Goal: Information Seeking & Learning: Check status

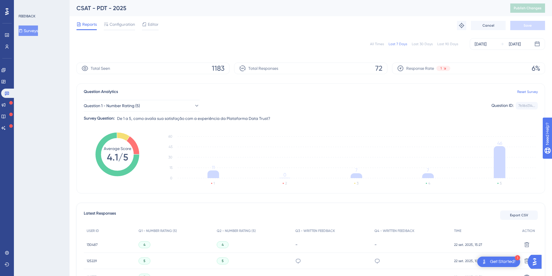
click at [376, 43] on div "All Times" at bounding box center [377, 44] width 14 height 5
click at [221, 67] on span "1633" at bounding box center [218, 68] width 14 height 9
click at [218, 67] on span "1633" at bounding box center [218, 68] width 14 height 9
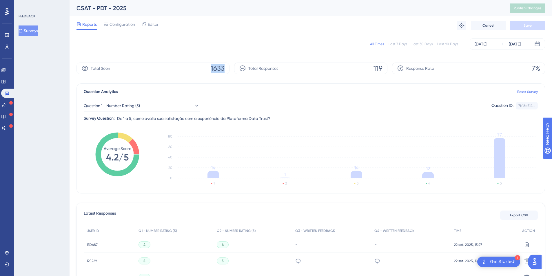
click at [222, 68] on span "1633" at bounding box center [218, 68] width 14 height 9
click at [9, 49] on icon at bounding box center [7, 46] width 5 height 5
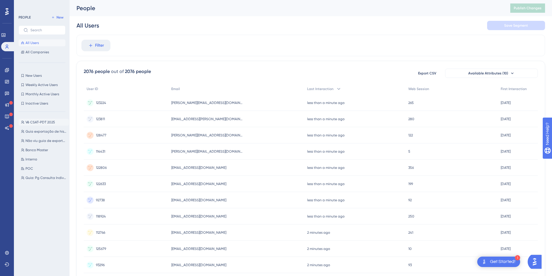
click at [39, 123] on span "Vê CSAT-PDT 2025" at bounding box center [40, 122] width 30 height 5
click at [109, 70] on div "830 people out of 2076 people" at bounding box center [116, 71] width 65 height 7
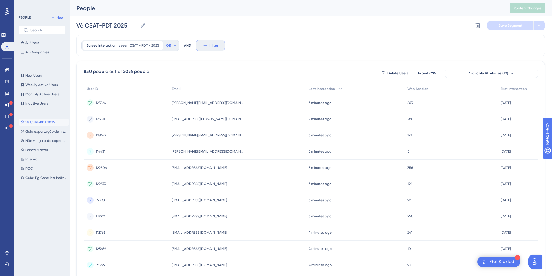
click at [211, 45] on span "Filter" at bounding box center [213, 45] width 9 height 7
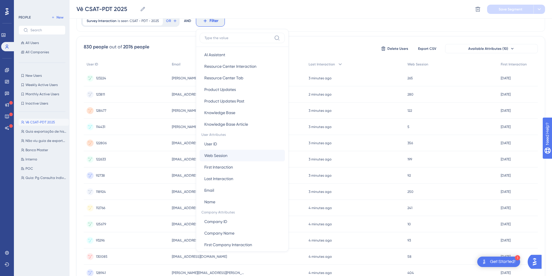
scroll to position [182, 0]
click at [215, 187] on button "Email Email" at bounding box center [242, 188] width 85 height 12
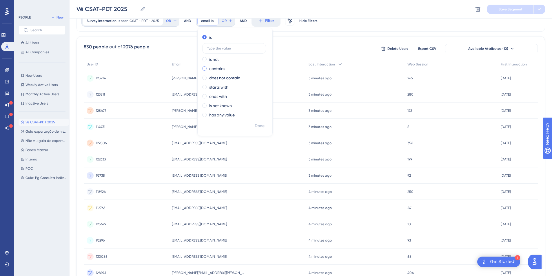
click at [217, 68] on label "contains" at bounding box center [217, 68] width 16 height 7
click at [231, 67] on input "text" at bounding box center [234, 67] width 54 height 4
paste input "[DOMAIN_NAME]"
type input "[DOMAIN_NAME]"
click at [258, 126] on span "Done" at bounding box center [260, 126] width 10 height 7
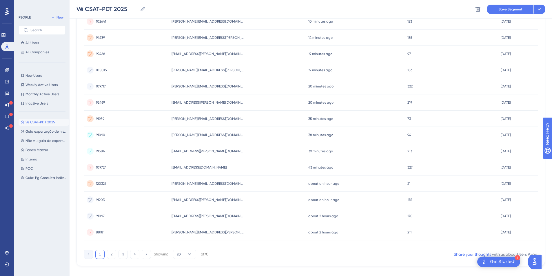
scroll to position [0, 0]
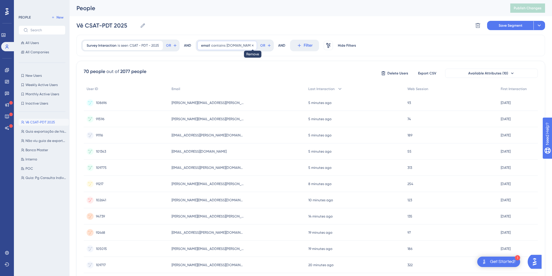
click at [254, 46] on icon at bounding box center [252, 45] width 3 height 3
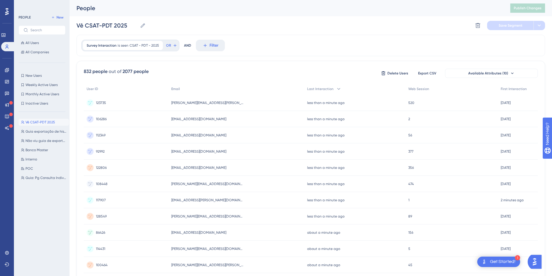
click at [278, 42] on div "Survey Interaction is seen CSAT - PDT - 2025 CSAT - PDT - 2025 Remove OR AND Fi…" at bounding box center [310, 45] width 468 height 21
click at [213, 45] on span "Filter" at bounding box center [213, 45] width 9 height 7
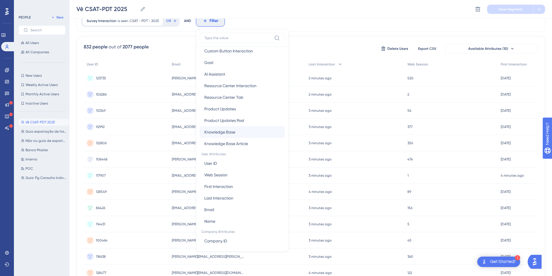
scroll to position [170, 0]
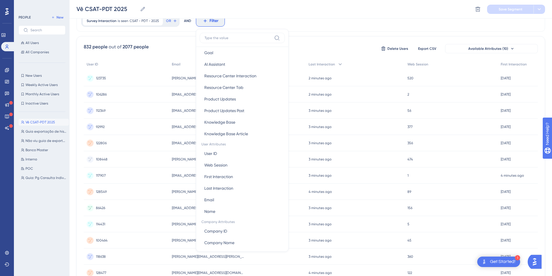
click at [281, 21] on div "Survey Interaction is seen CSAT - PDT - 2025 CSAT - PDT - 2025 Remove OR AND Fi…" at bounding box center [310, 20] width 468 height 21
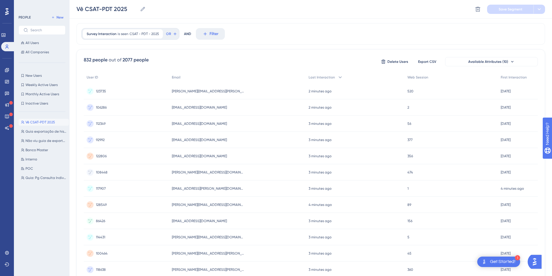
scroll to position [0, 0]
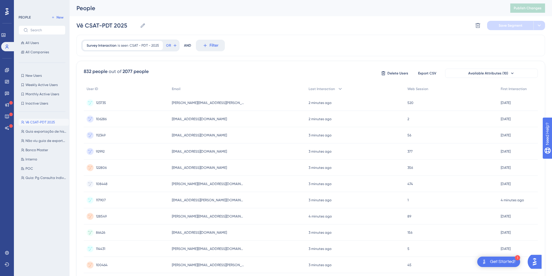
click at [262, 47] on div "Survey Interaction is seen CSAT - PDT - 2025 CSAT - PDT - 2025 Remove OR AND Fi…" at bounding box center [310, 45] width 468 height 21
click at [187, 47] on div "AND" at bounding box center [187, 46] width 7 height 12
click at [188, 23] on div "Vê CSAT-PDT 2025 Vê CSAT-PDT 2025 Delete Segment Save Segment" at bounding box center [310, 25] width 468 height 19
click at [169, 46] on span "OR" at bounding box center [168, 45] width 5 height 5
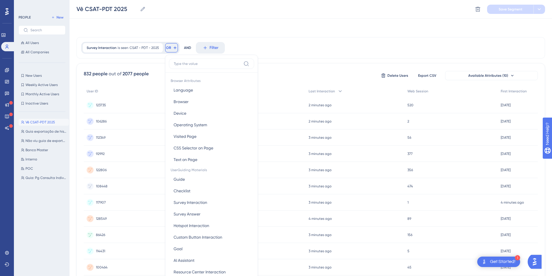
scroll to position [26, 0]
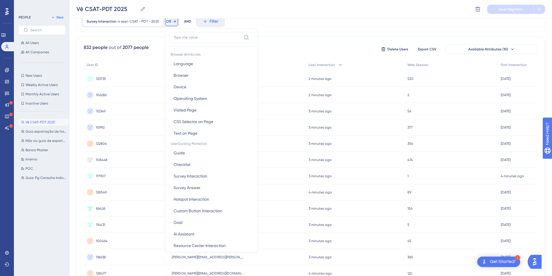
click at [284, 25] on div "Survey Interaction is seen CSAT - PDT - 2025 CSAT - PDT - 2025 Remove OR Browse…" at bounding box center [310, 21] width 468 height 21
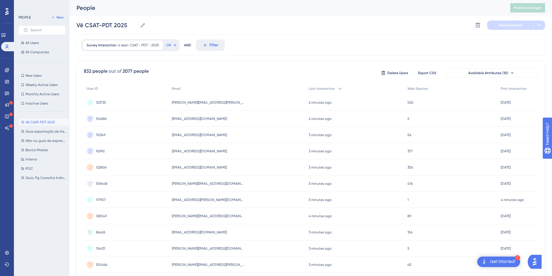
scroll to position [0, 0]
click at [213, 45] on span "Filter" at bounding box center [213, 45] width 9 height 7
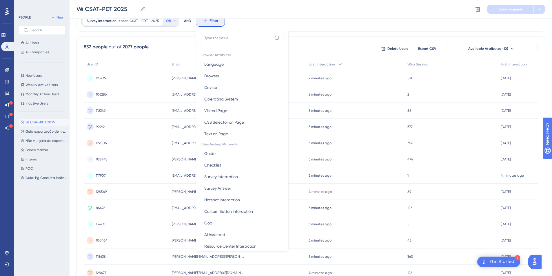
scroll to position [198, 0]
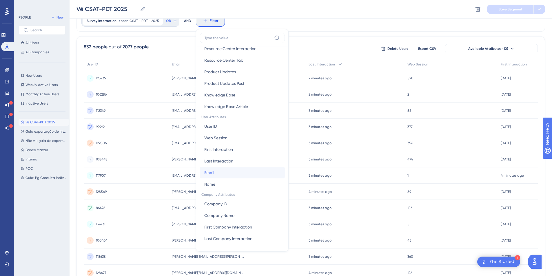
click at [217, 173] on button "Email Email" at bounding box center [242, 173] width 85 height 12
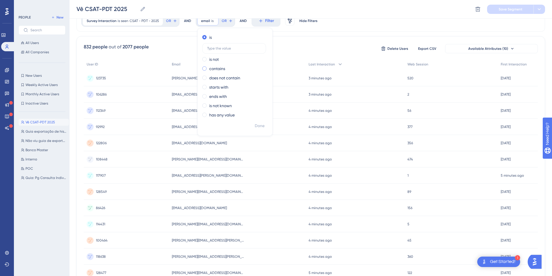
click at [220, 67] on label "contains" at bounding box center [217, 68] width 16 height 7
click at [223, 65] on input "text" at bounding box center [234, 67] width 54 height 4
type input "[DOMAIN_NAME]"
click at [261, 125] on span "Done" at bounding box center [260, 126] width 10 height 7
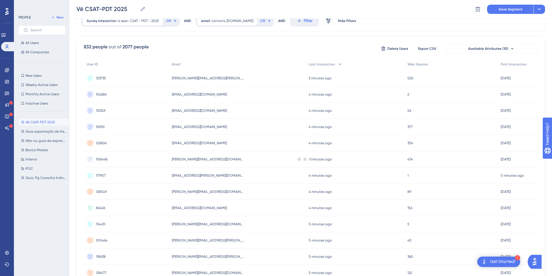
scroll to position [0, 0]
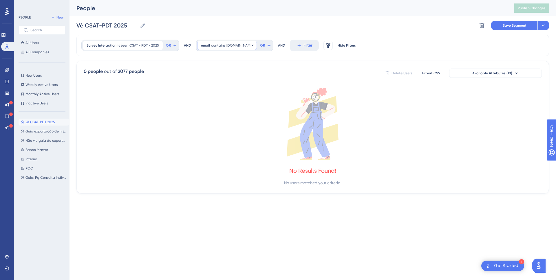
click at [233, 46] on span "[DOMAIN_NAME]" at bounding box center [240, 45] width 27 height 5
click at [212, 92] on input "[DOMAIN_NAME]" at bounding box center [234, 92] width 54 height 4
type input "icatuseguros"
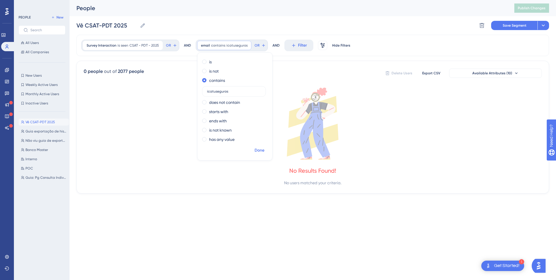
click at [262, 150] on span "Done" at bounding box center [260, 150] width 10 height 7
